Goal: Transaction & Acquisition: Purchase product/service

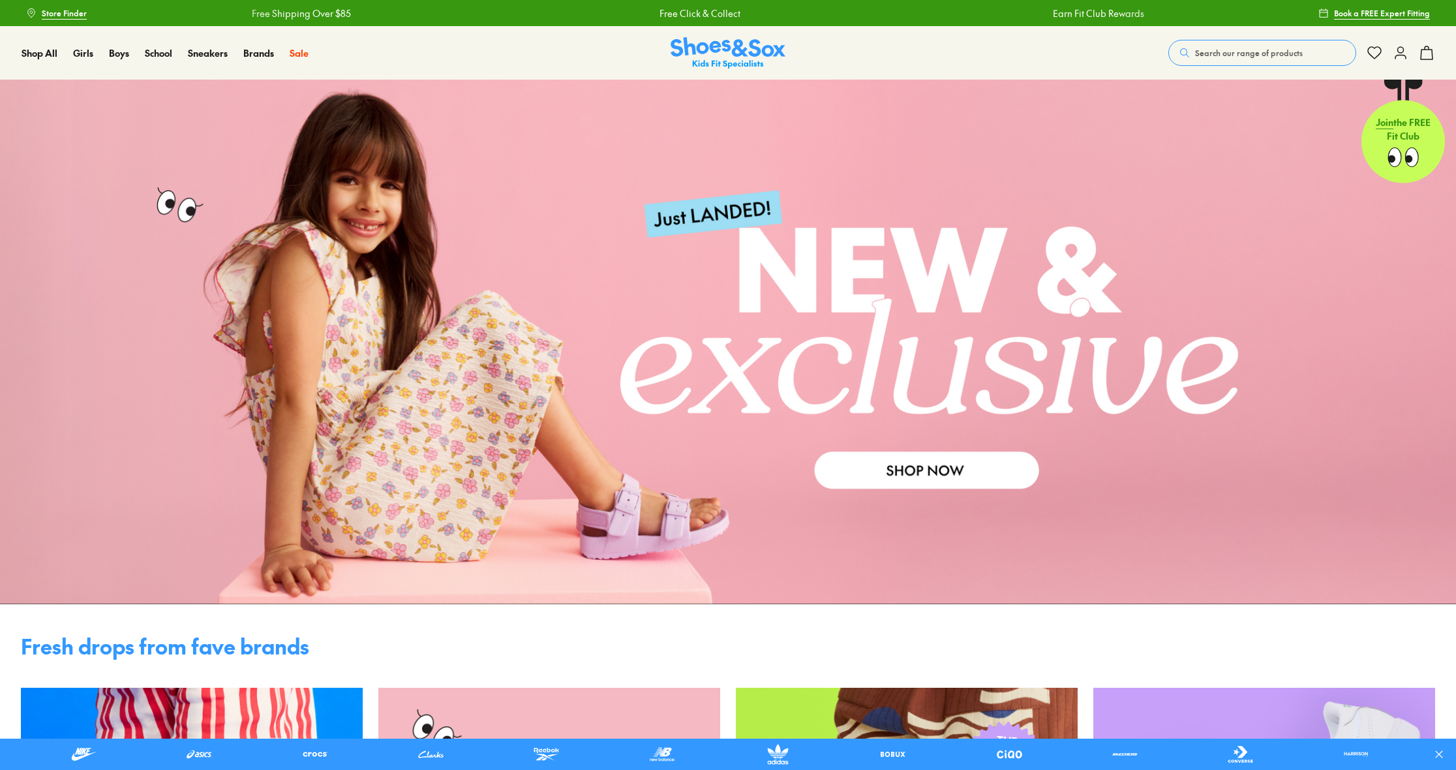
click at [1216, 48] on span "Search our range of products" at bounding box center [1249, 53] width 108 height 12
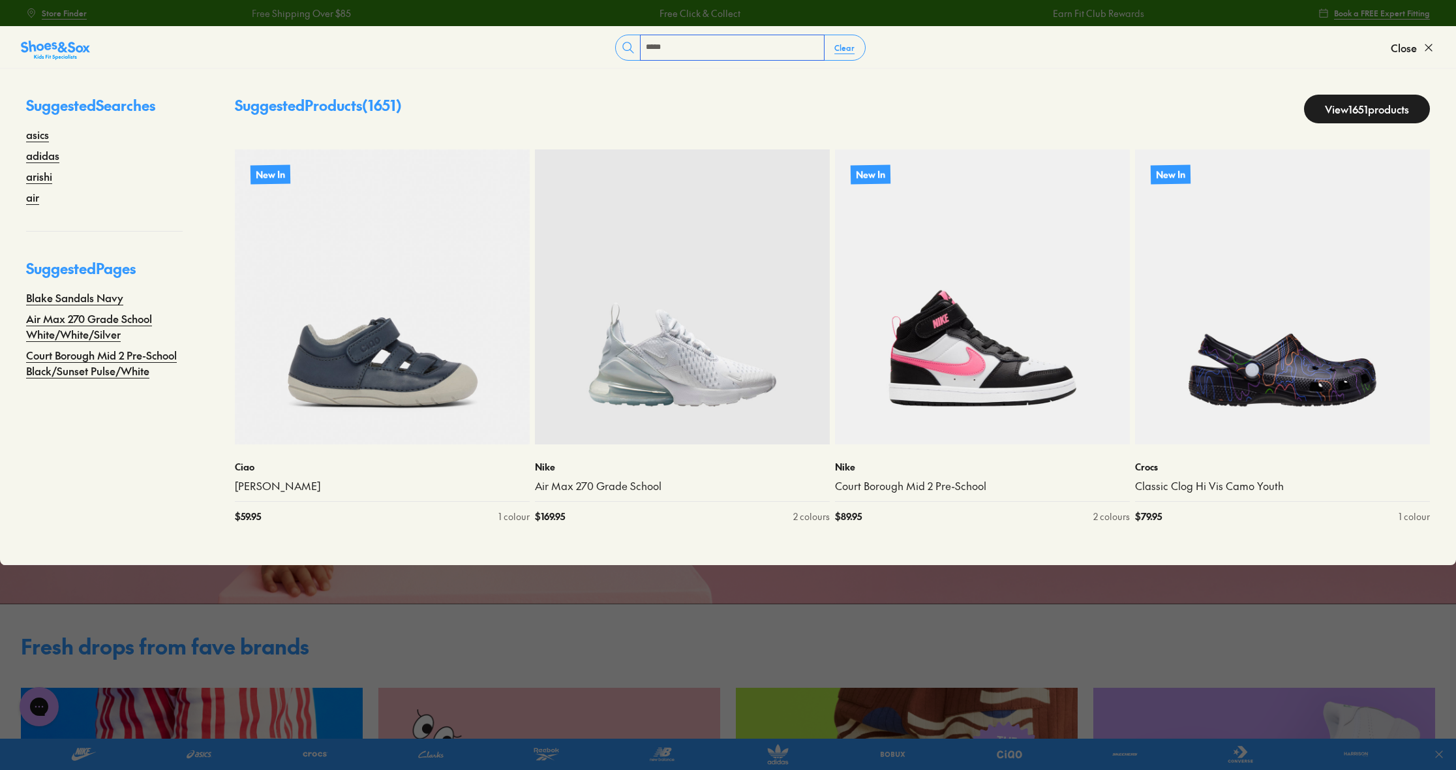
type input "*****"
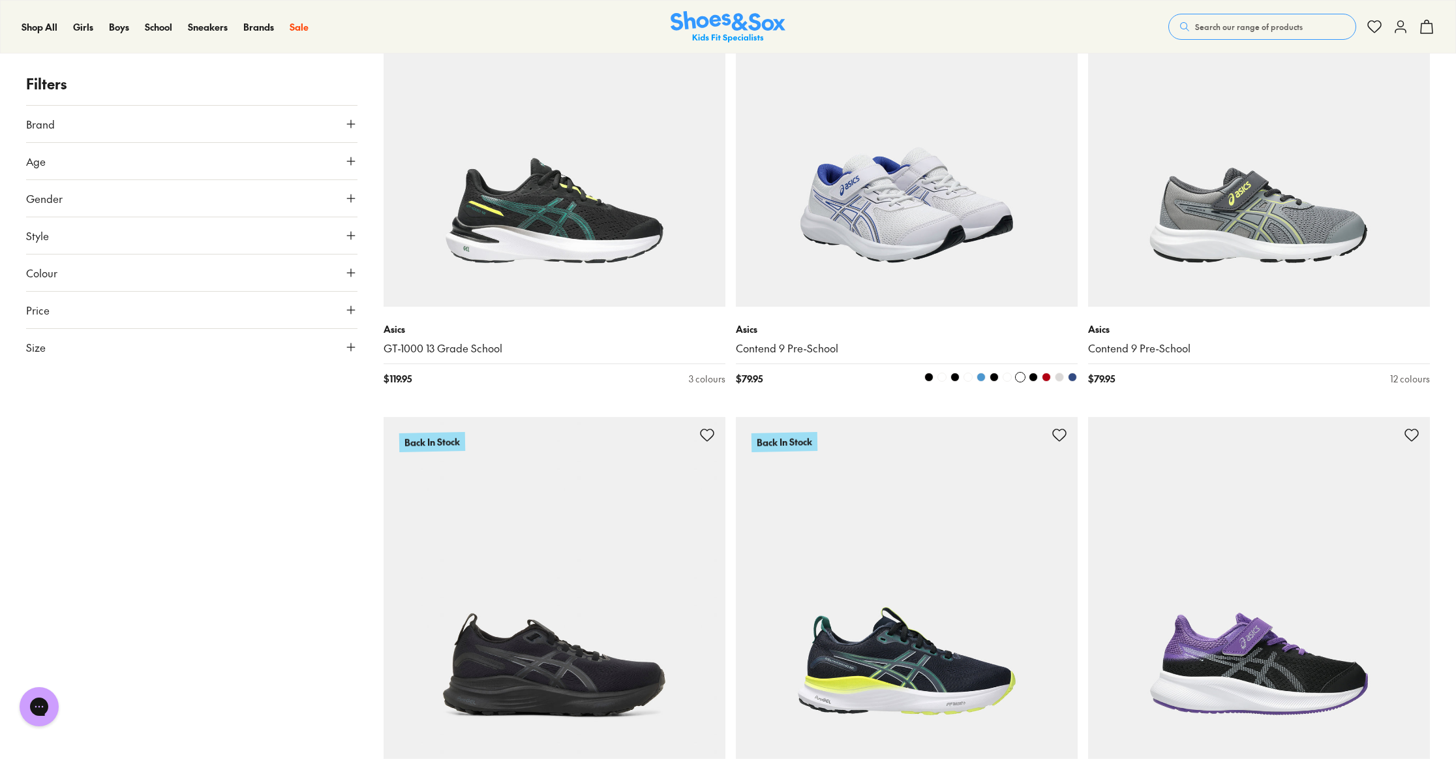
scroll to position [683, 0]
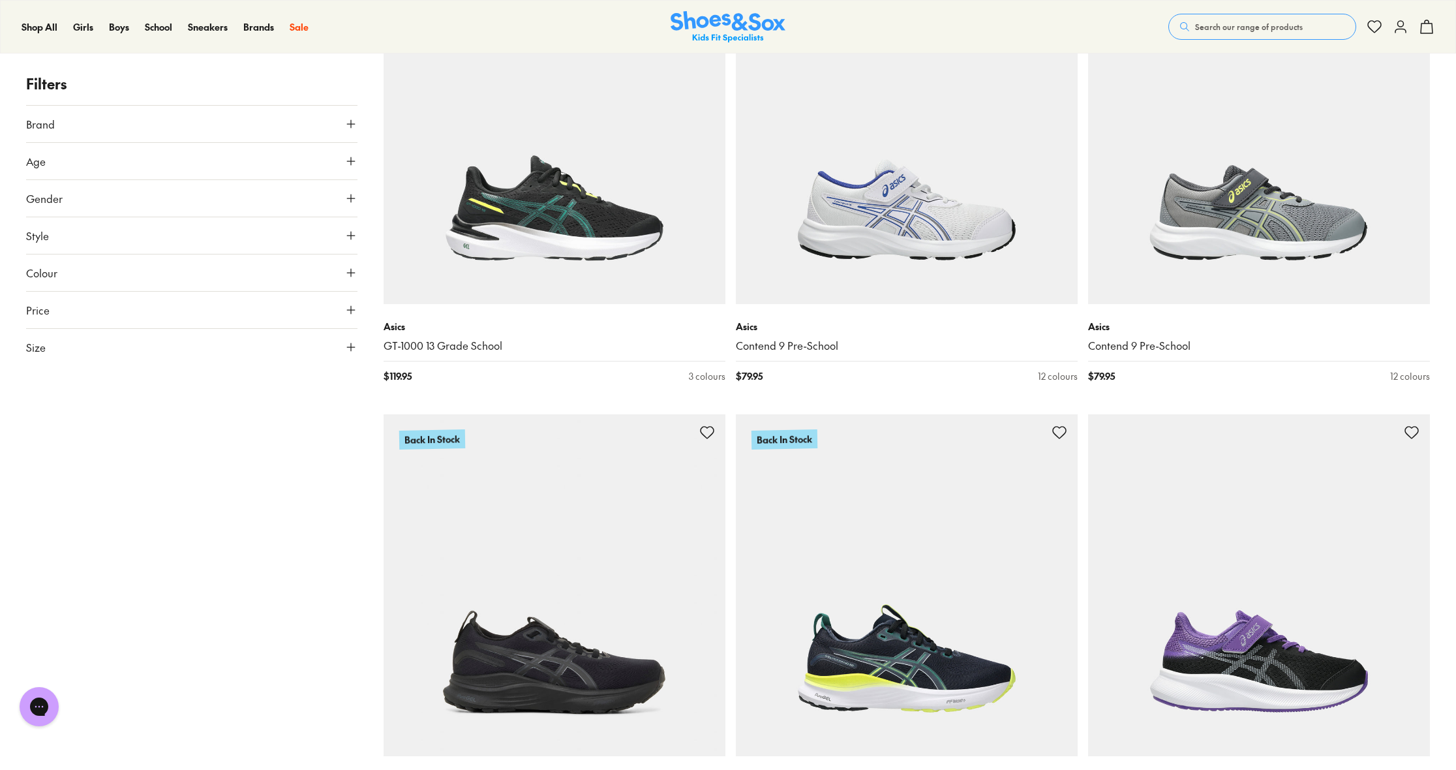
click at [320, 160] on button "Age" at bounding box center [191, 161] width 331 height 37
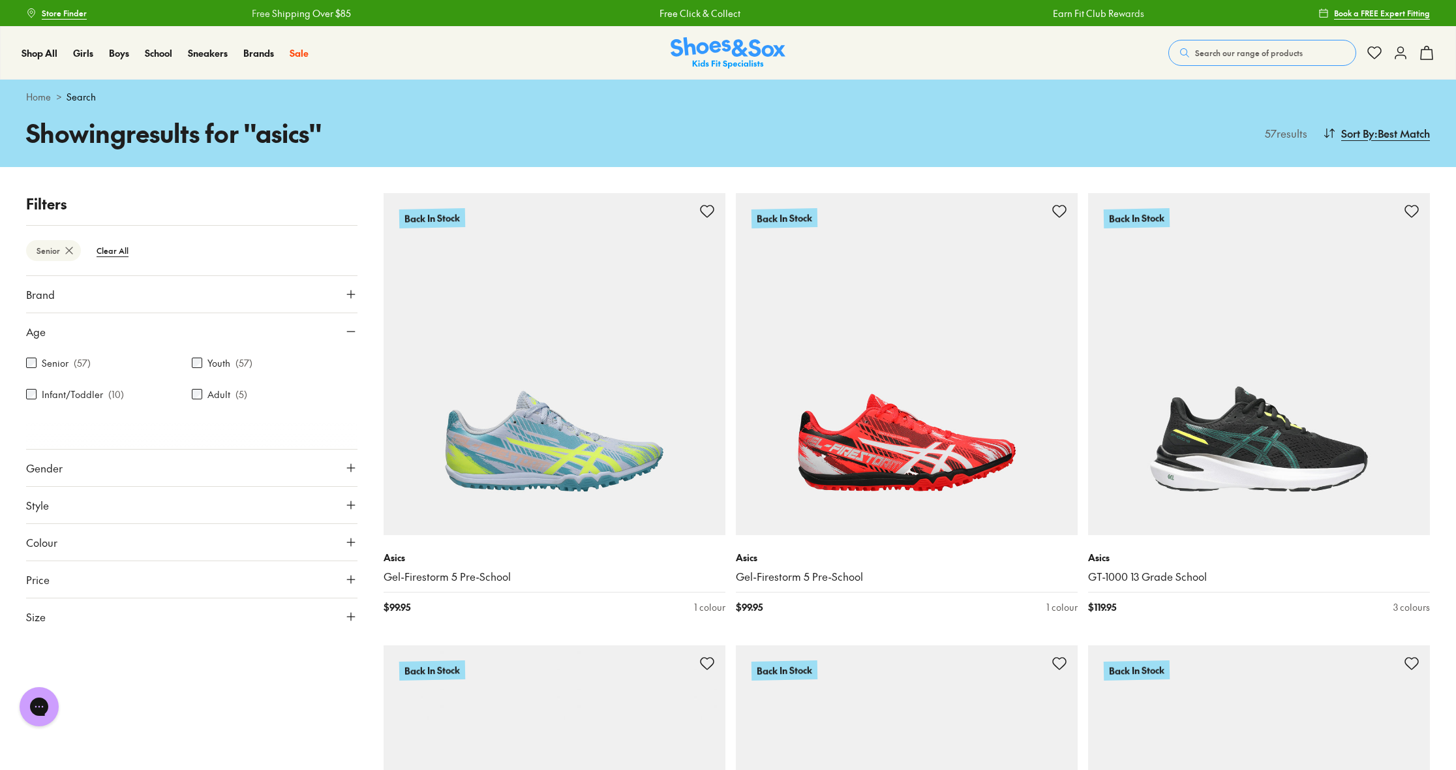
click at [314, 463] on div "Close dialog Join the FREE Fit Club & Get 10% Back Sign up to join our FREE Fit…" at bounding box center [728, 385] width 1456 height 770
click at [312, 469] on button "Gender" at bounding box center [191, 467] width 331 height 37
click at [237, 505] on label "Girls" at bounding box center [233, 506] width 82 height 24
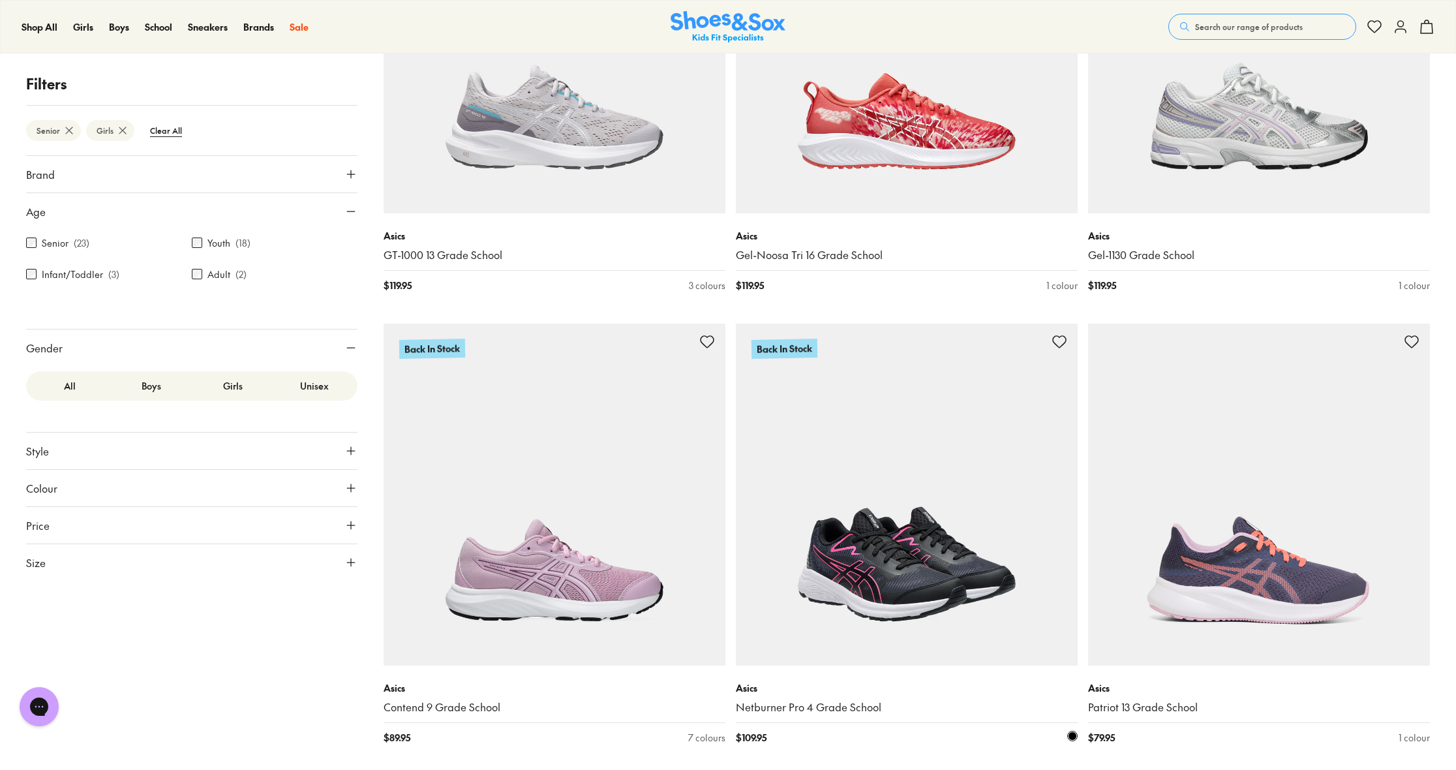
scroll to position [893, 0]
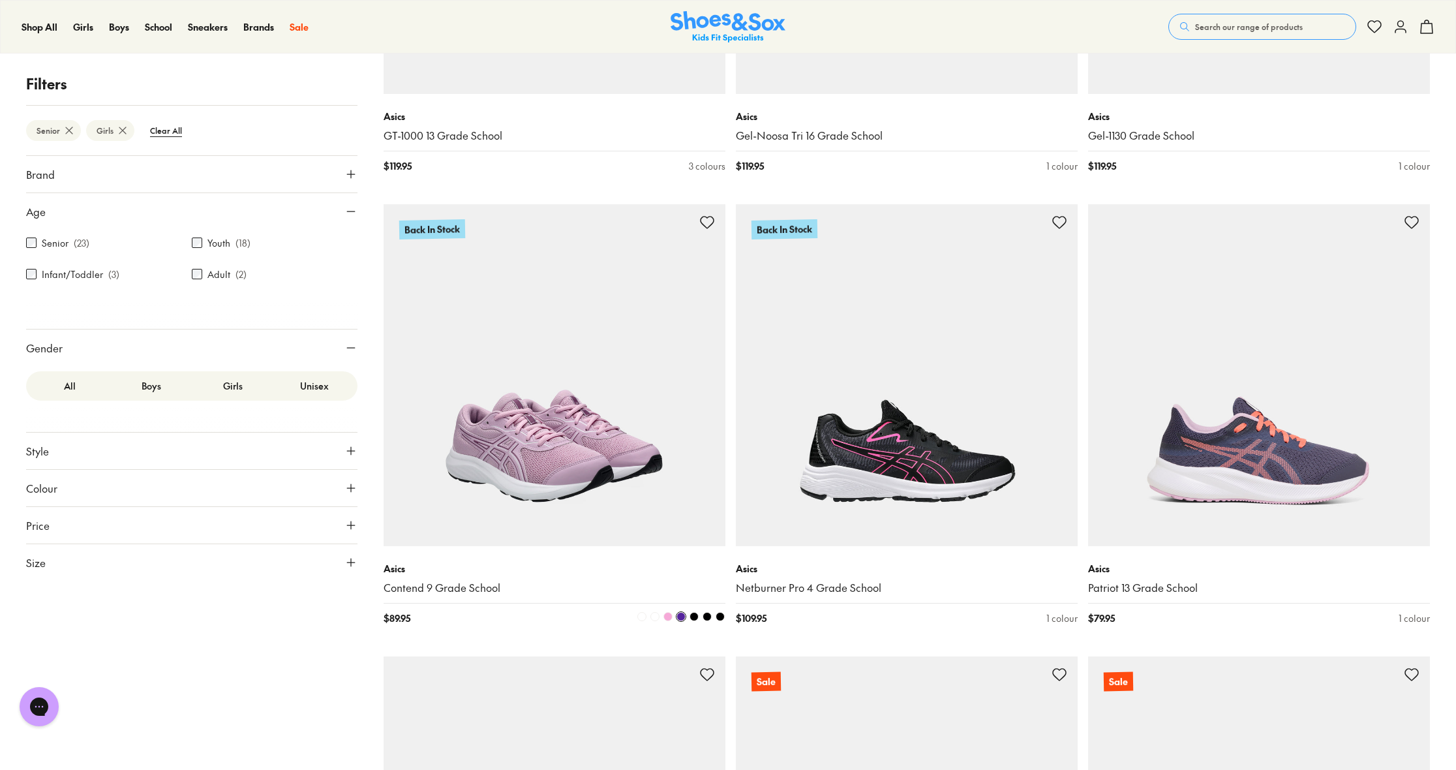
click at [543, 449] on img at bounding box center [554, 375] width 342 height 342
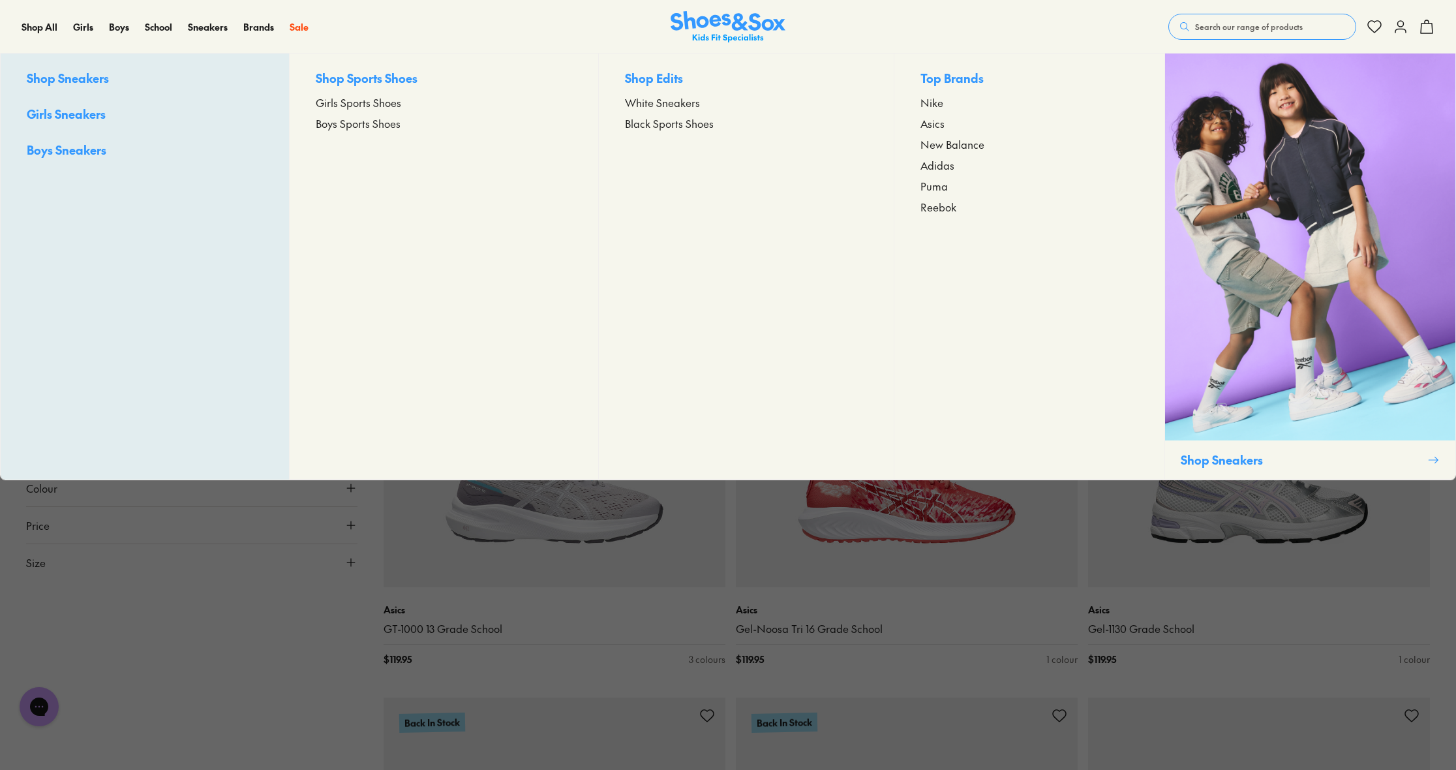
scroll to position [402, 0]
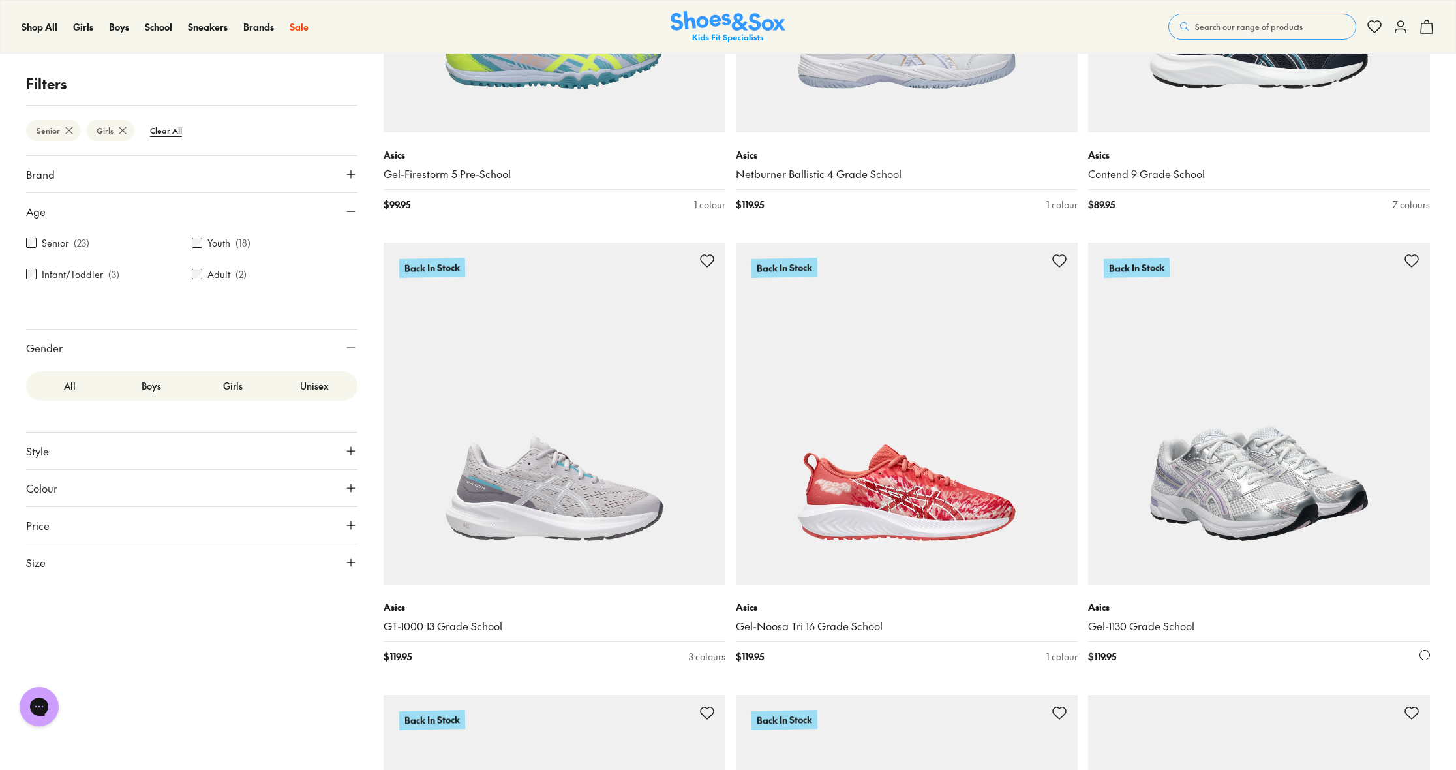
click at [1139, 476] on img at bounding box center [1259, 414] width 342 height 342
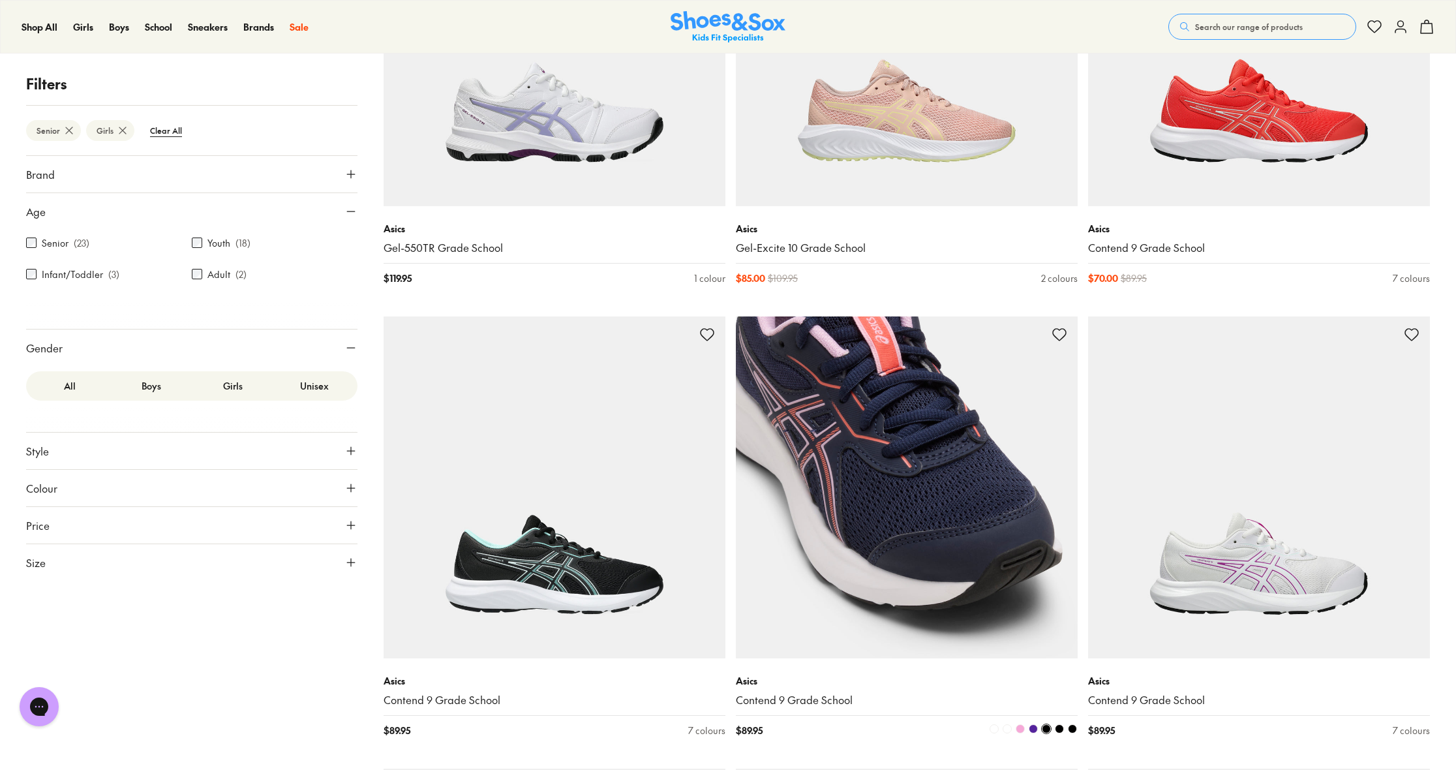
scroll to position [1709, 0]
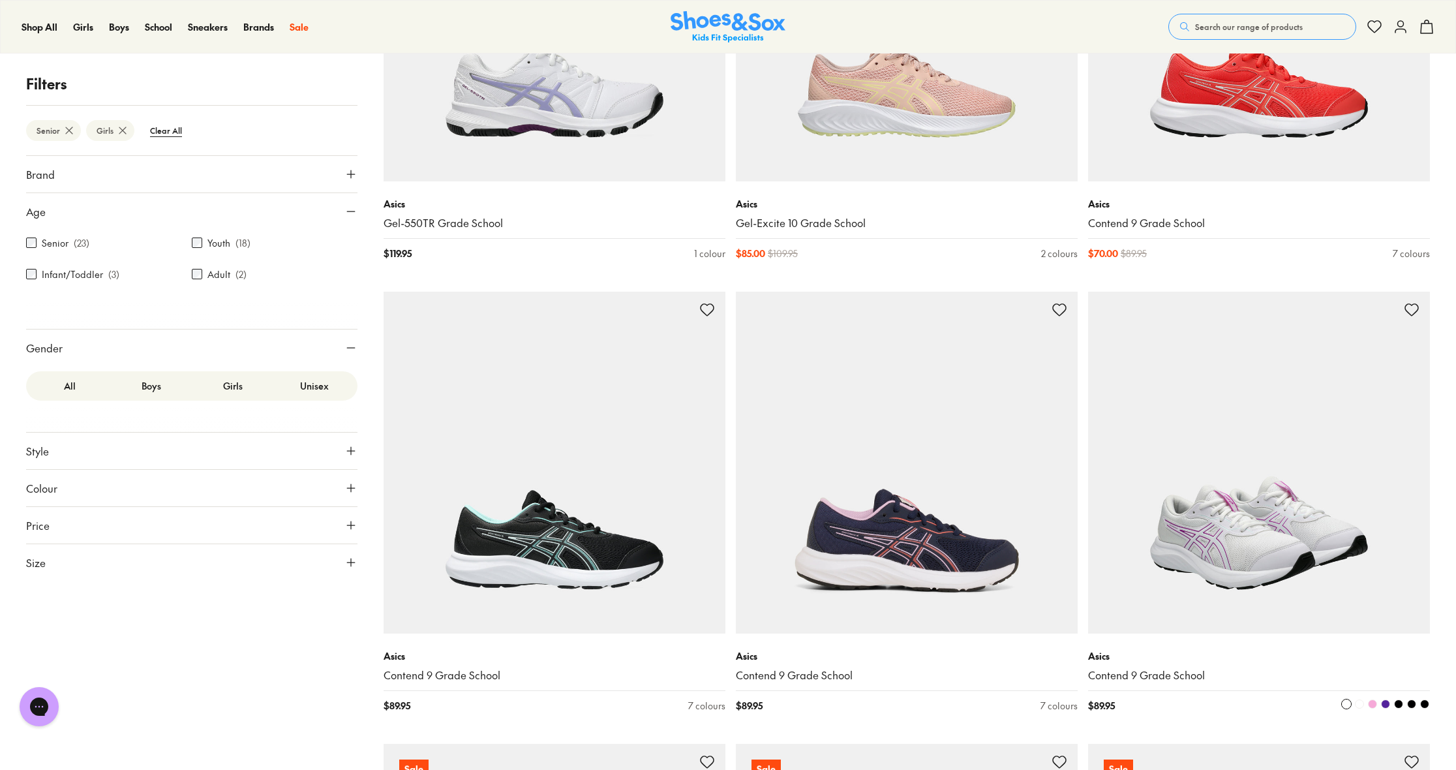
click at [1280, 488] on img at bounding box center [1259, 463] width 342 height 342
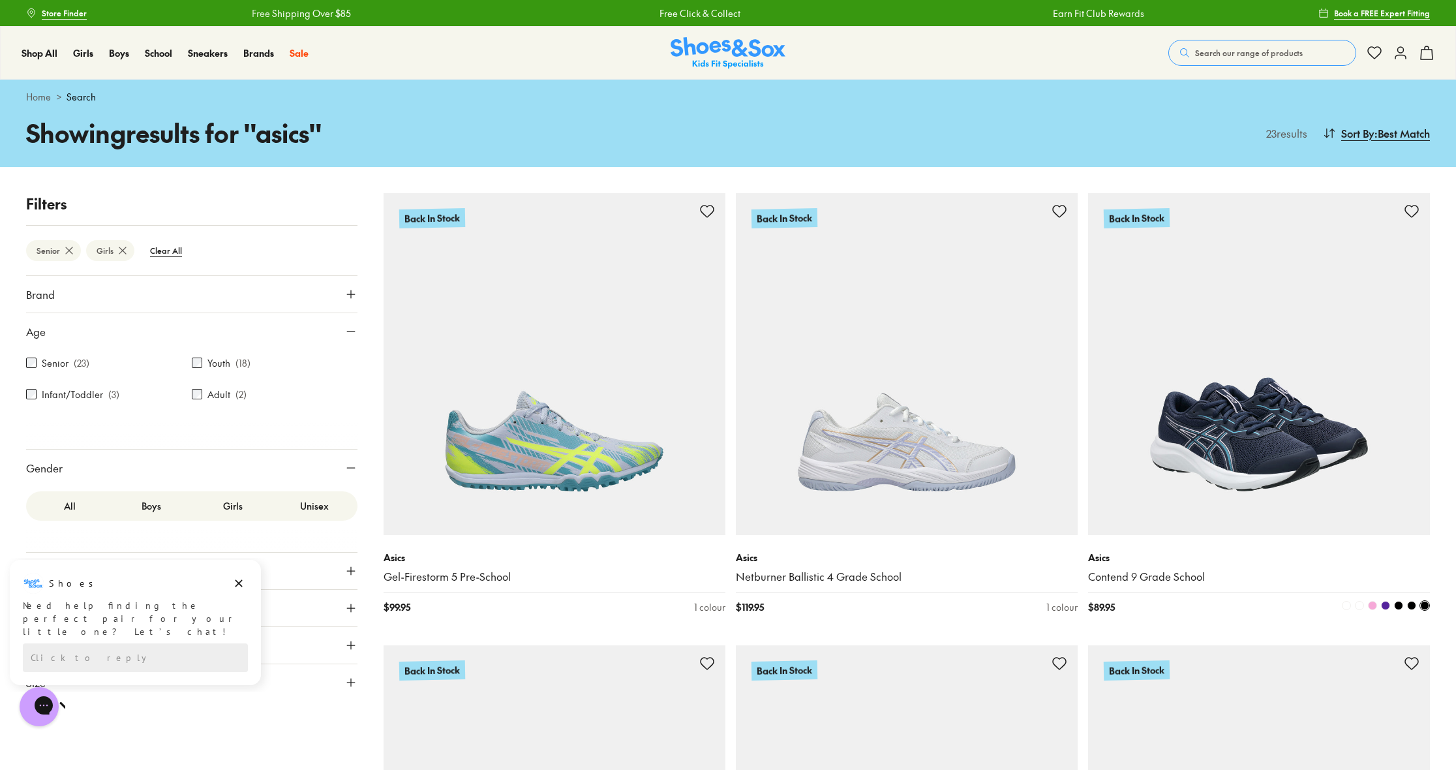
scroll to position [96, 0]
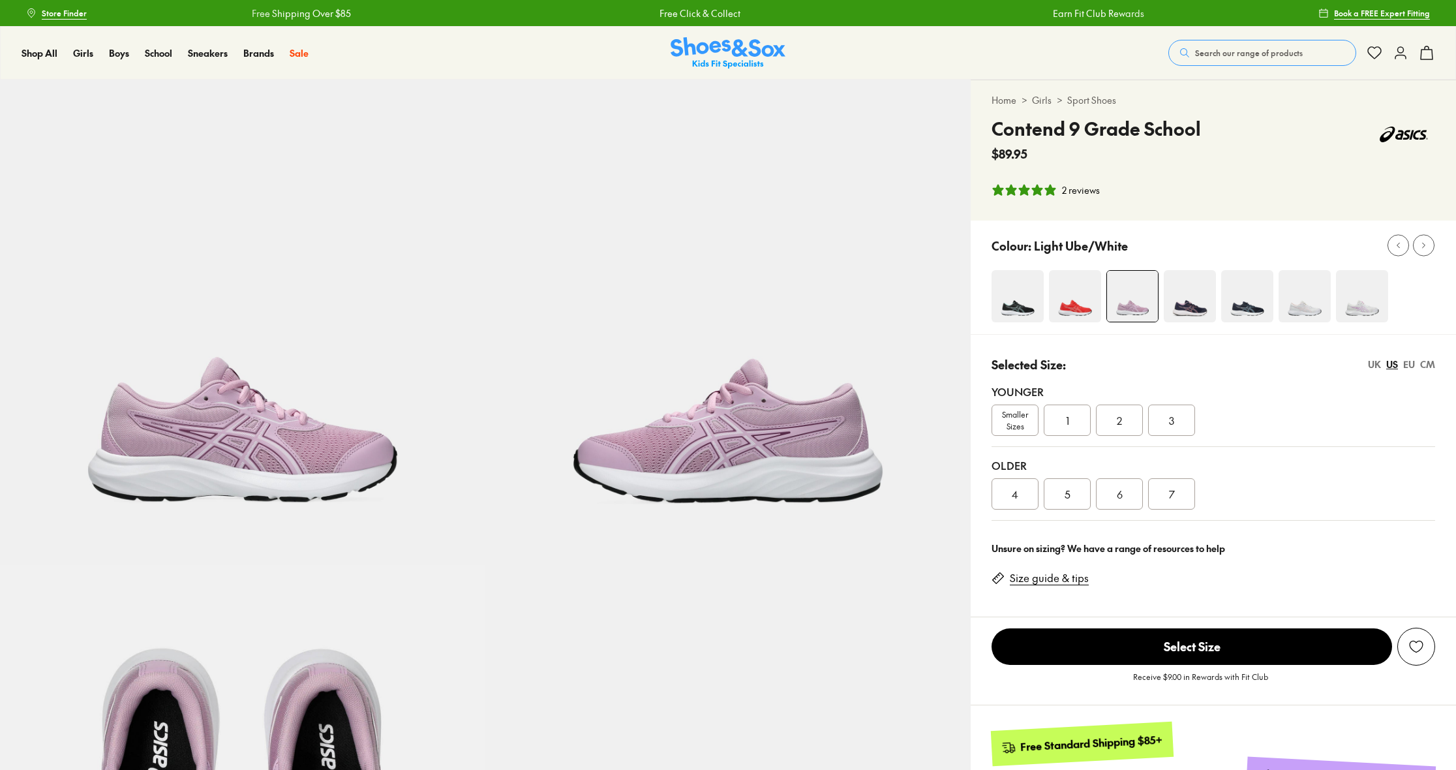
select select "*"
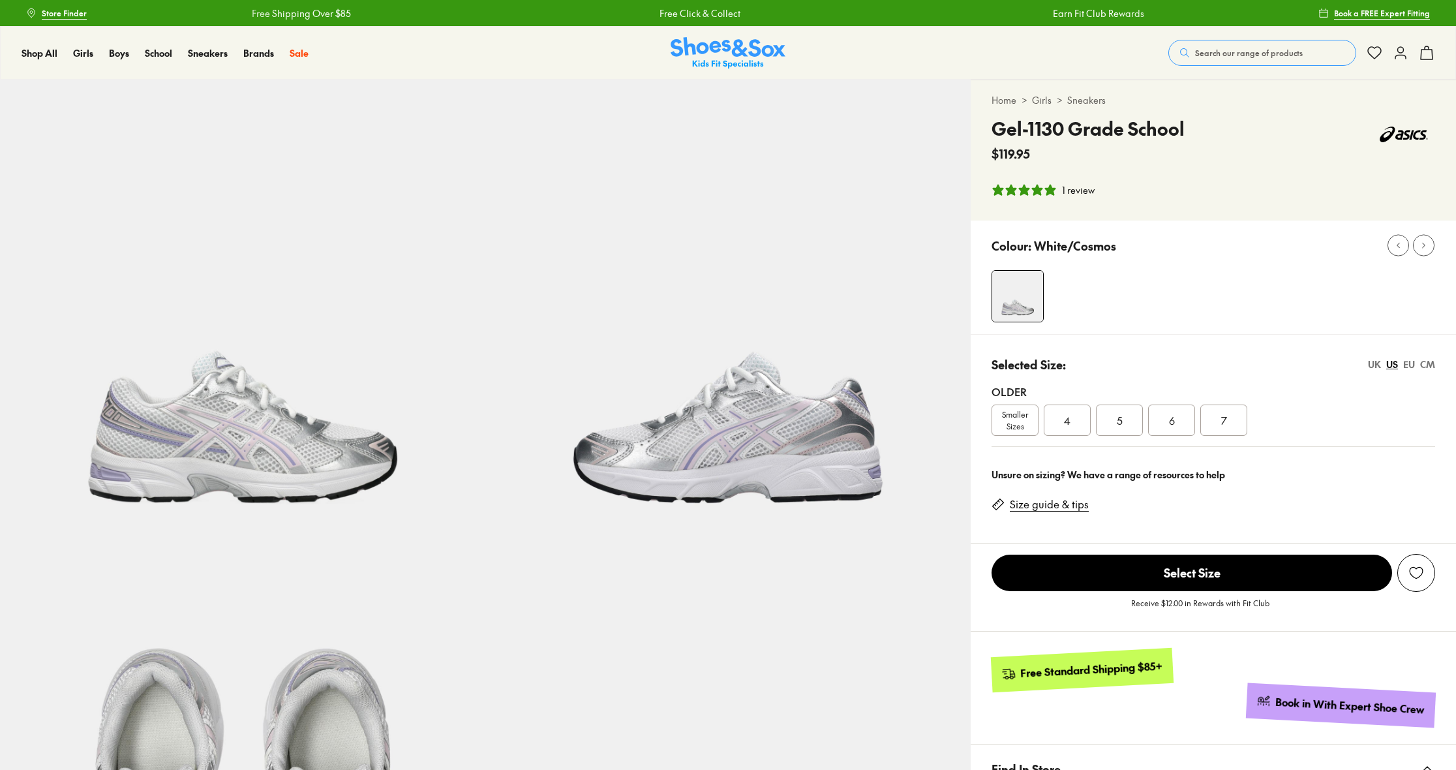
select select "*"
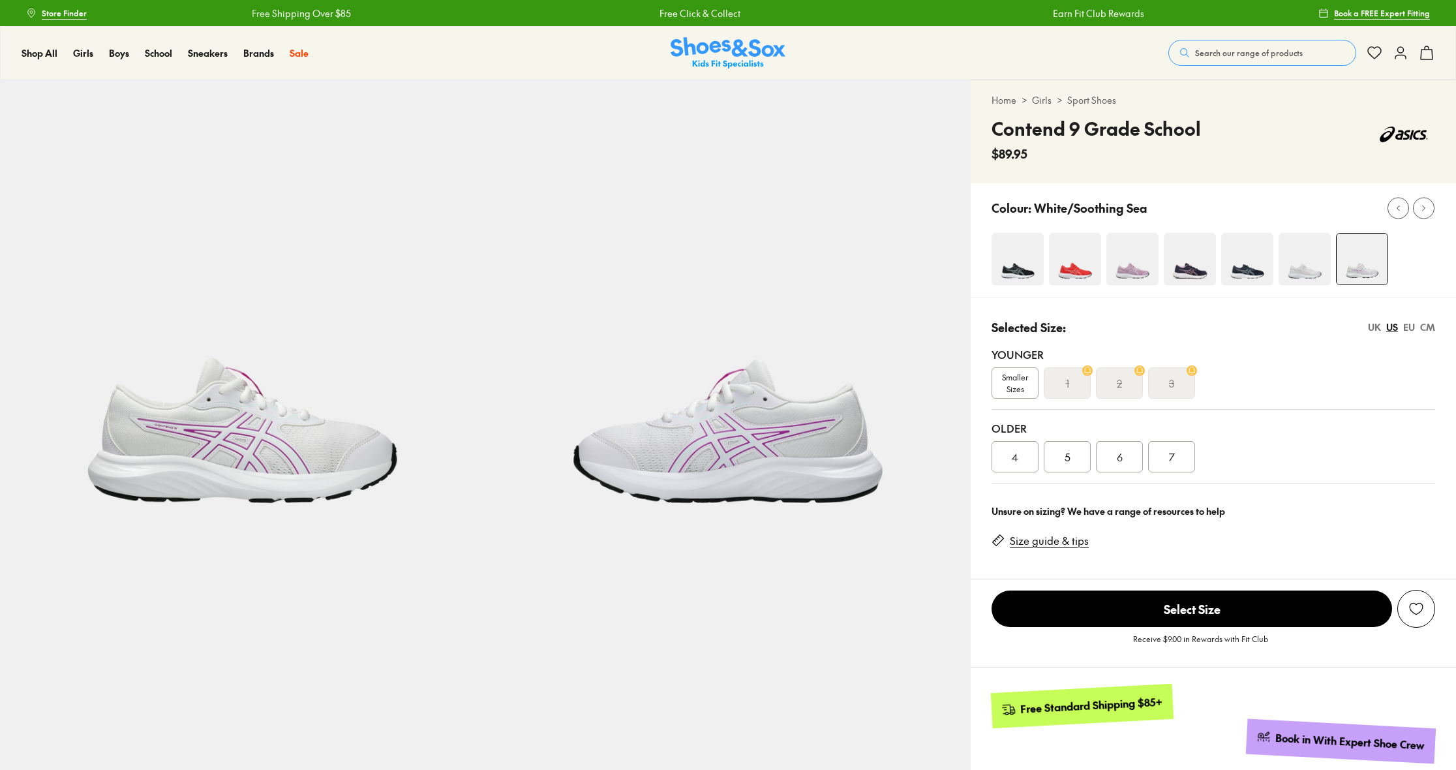
select select "*"
